Goal: Navigation & Orientation: Go to known website

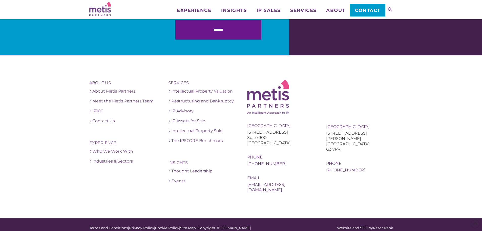
scroll to position [1772, 0]
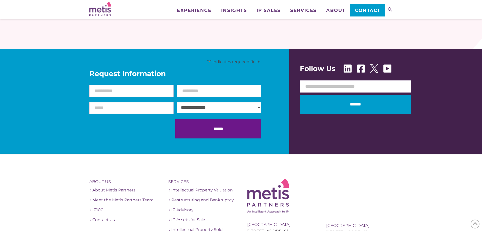
scroll to position [1772, 0]
